Goal: Transaction & Acquisition: Purchase product/service

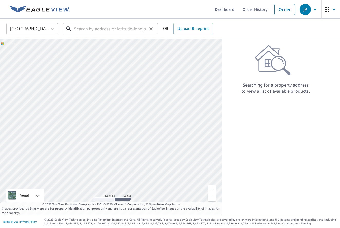
click at [88, 26] on input "text" at bounding box center [110, 29] width 73 height 14
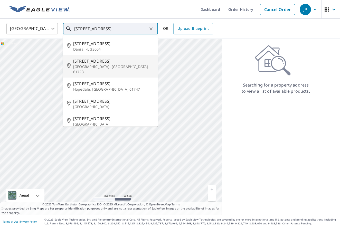
click at [90, 60] on span "601 Ne 2nd St" at bounding box center [113, 61] width 81 height 6
type input "601 Ne 2nd St Atlanta, IL 61723"
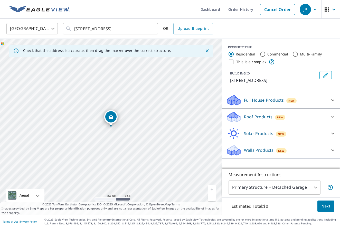
click at [212, 187] on link "Current Level 17, Zoom In" at bounding box center [212, 189] width 8 height 8
click at [211, 187] on link "Current Level 18, Zoom In" at bounding box center [212, 189] width 8 height 8
click at [332, 116] on icon at bounding box center [332, 117] width 6 height 6
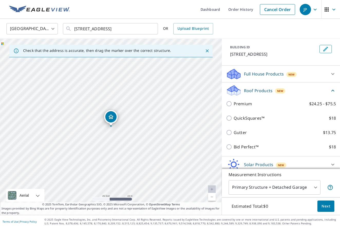
scroll to position [28, 0]
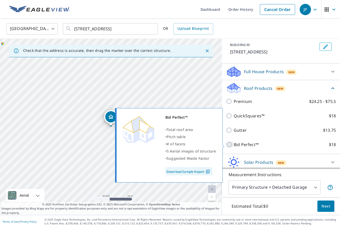
click at [230, 144] on input "Bid Perfect™ $18" at bounding box center [230, 144] width 8 height 6
checkbox input "true"
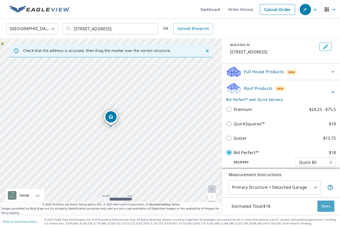
click at [324, 205] on span "Next" at bounding box center [325, 206] width 9 height 6
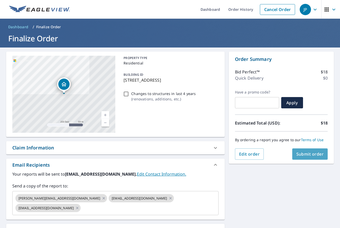
click at [313, 155] on span "Submit order" at bounding box center [309, 154] width 27 height 6
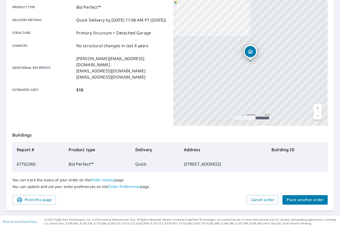
scroll to position [74, 0]
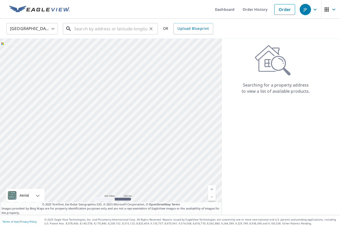
click at [106, 29] on input "text" at bounding box center [110, 29] width 73 height 14
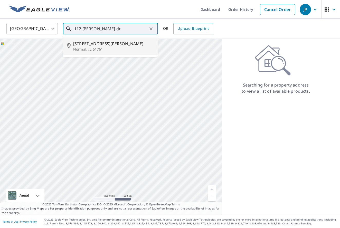
click at [89, 43] on span "[STREET_ADDRESS][PERSON_NAME]" at bounding box center [113, 44] width 81 height 6
type input "[STREET_ADDRESS][PERSON_NAME][PERSON_NAME]"
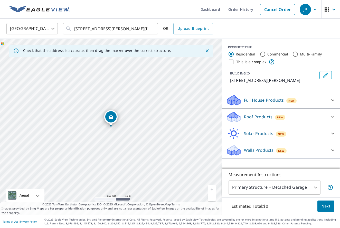
click at [212, 189] on link "Current Level 17, Zoom In" at bounding box center [212, 189] width 8 height 8
click at [212, 188] on link "Current Level 17, Zoom In" at bounding box center [212, 189] width 8 height 8
click at [211, 188] on link "Current Level 18, Zoom In" at bounding box center [212, 189] width 8 height 8
click at [210, 189] on link "Current Level 18.83650126771712, Zoom In Disabled" at bounding box center [212, 189] width 8 height 8
click at [332, 117] on icon at bounding box center [332, 117] width 6 height 6
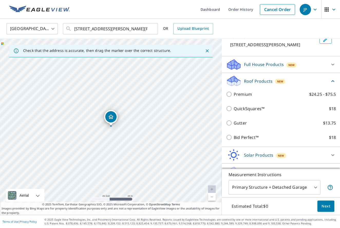
scroll to position [38, 0]
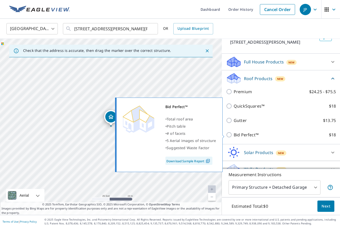
click at [229, 135] on input "Bid Perfect™ $18" at bounding box center [230, 135] width 8 height 6
checkbox input "true"
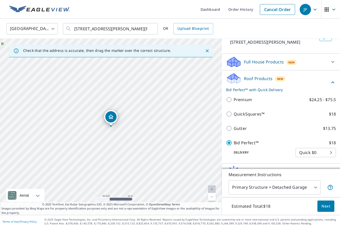
click at [324, 205] on span "Next" at bounding box center [325, 206] width 9 height 6
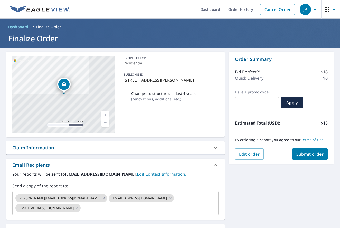
click at [313, 153] on span "Submit order" at bounding box center [309, 154] width 27 height 6
